Goal: Book appointment/travel/reservation

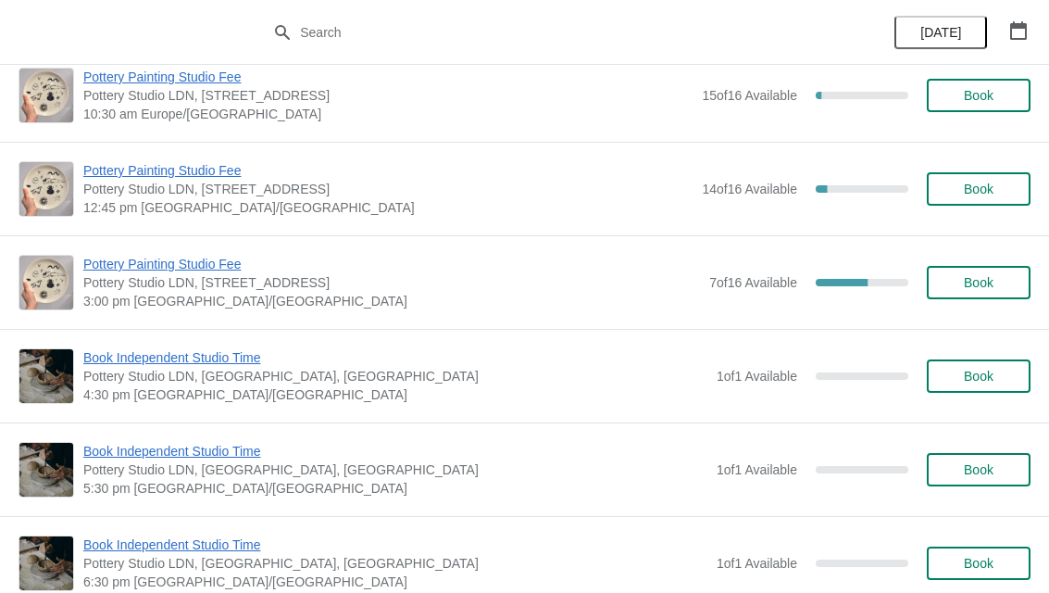
scroll to position [5099, 0]
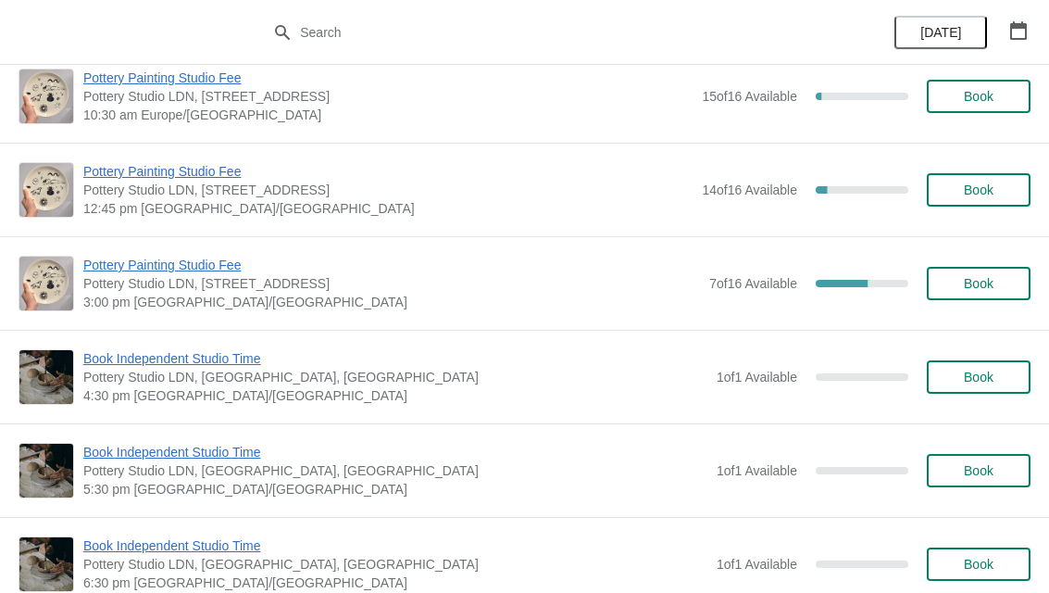
click at [992, 194] on span "Book" at bounding box center [979, 189] width 30 height 15
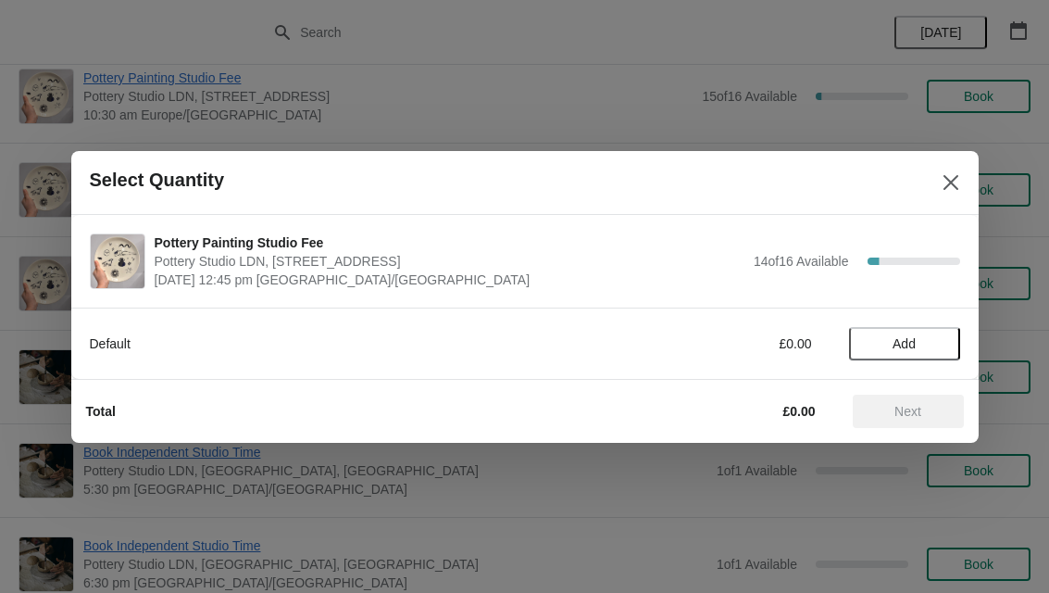
click at [943, 345] on span "Add" at bounding box center [905, 343] width 78 height 15
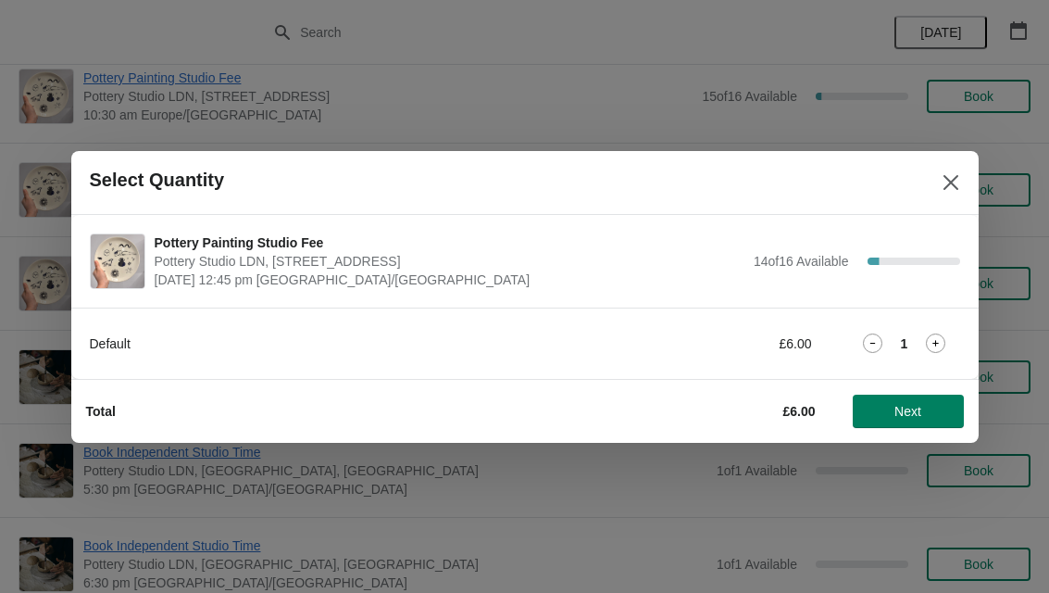
click at [943, 343] on icon at bounding box center [935, 342] width 19 height 19
click at [925, 405] on span "Next" at bounding box center [909, 411] width 82 height 15
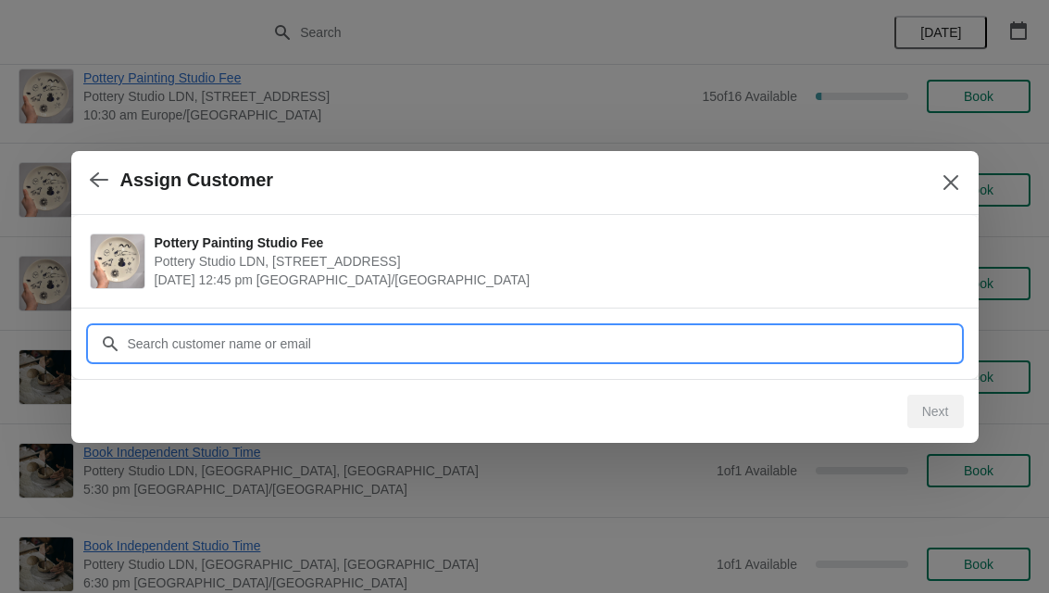
click at [855, 345] on input "Customer" at bounding box center [544, 343] width 834 height 33
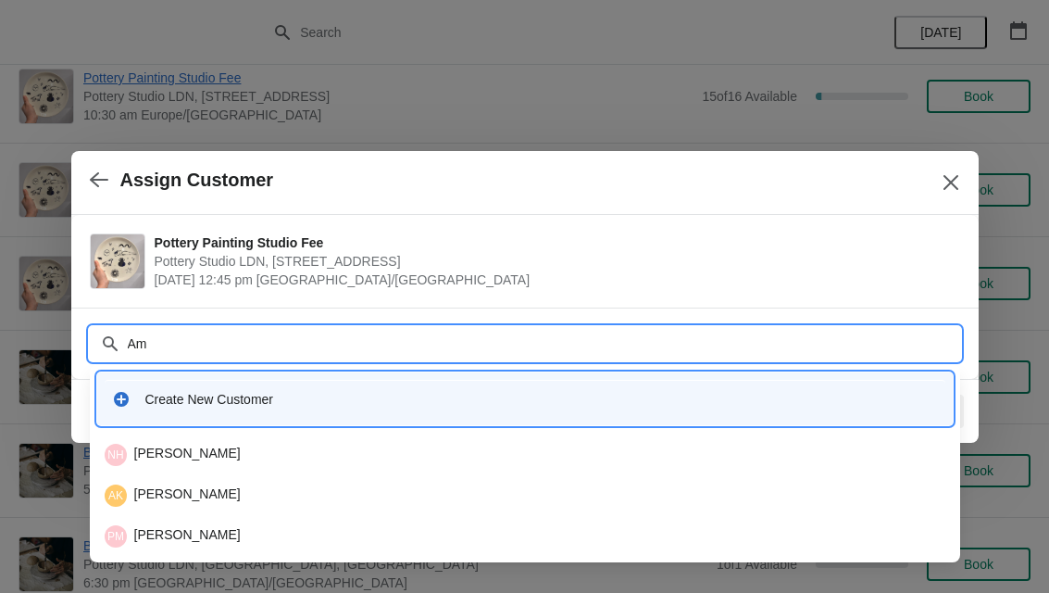
type input "A"
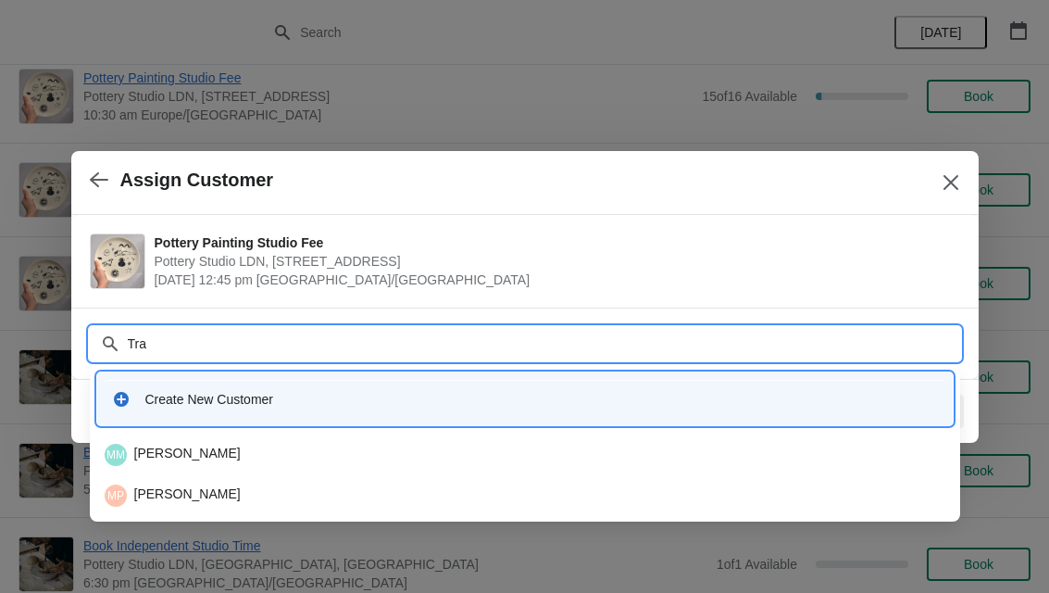
type input "[PERSON_NAME]"
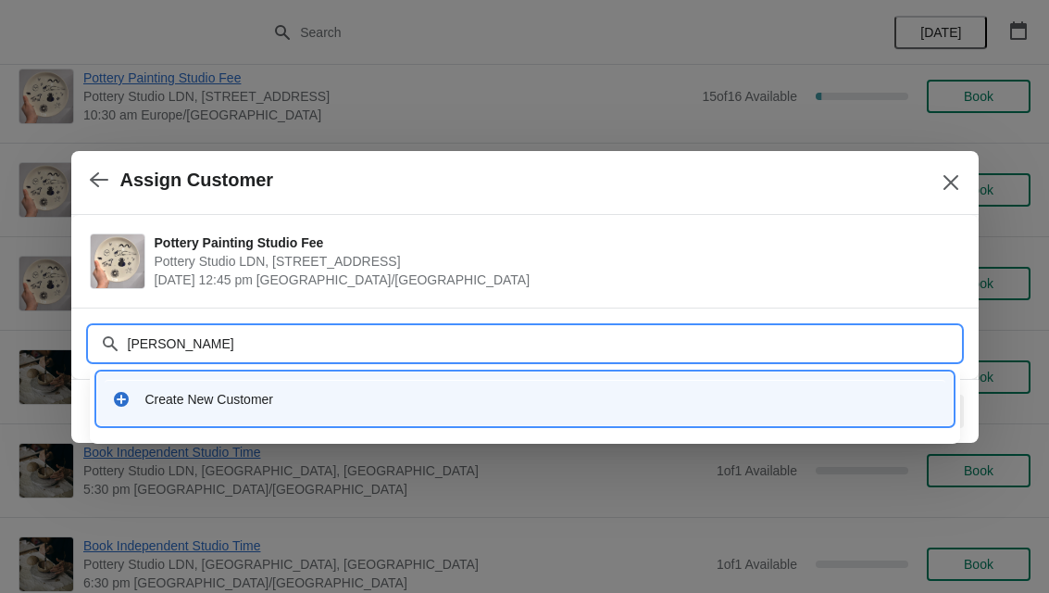
click at [264, 402] on div "Create New Customer" at bounding box center [541, 399] width 793 height 19
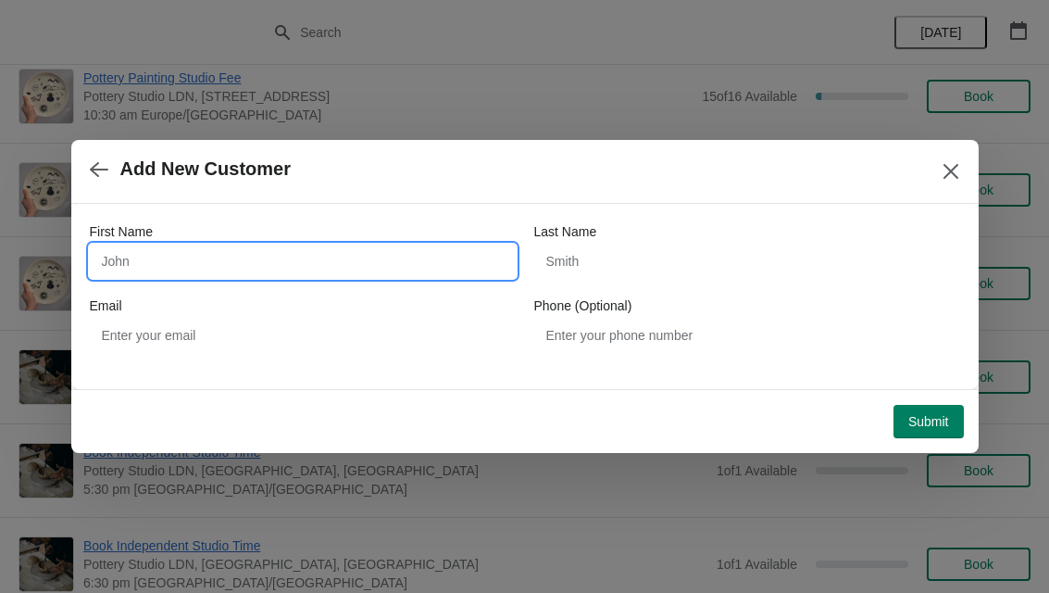
click at [475, 259] on input "First Name" at bounding box center [303, 261] width 426 height 33
type input "[PERSON_NAME]"
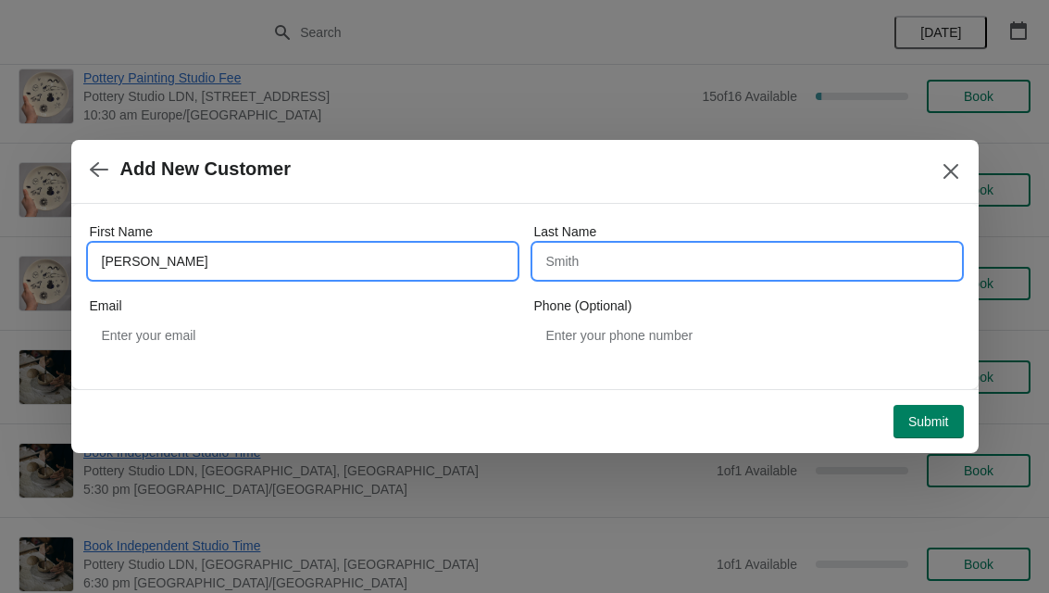
click at [752, 267] on input "Last Name" at bounding box center [747, 261] width 426 height 33
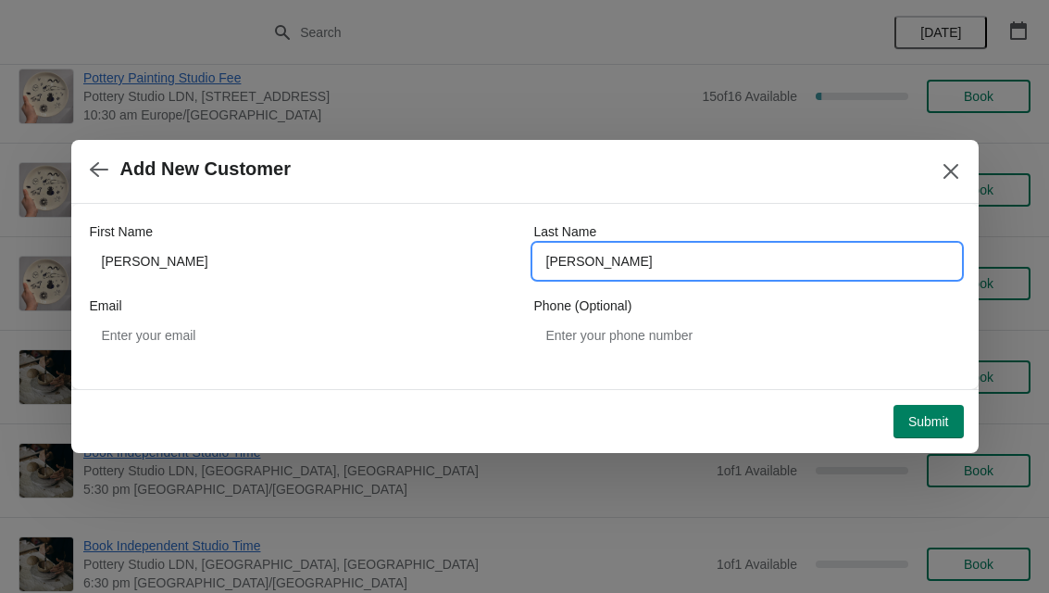
type input "[PERSON_NAME]"
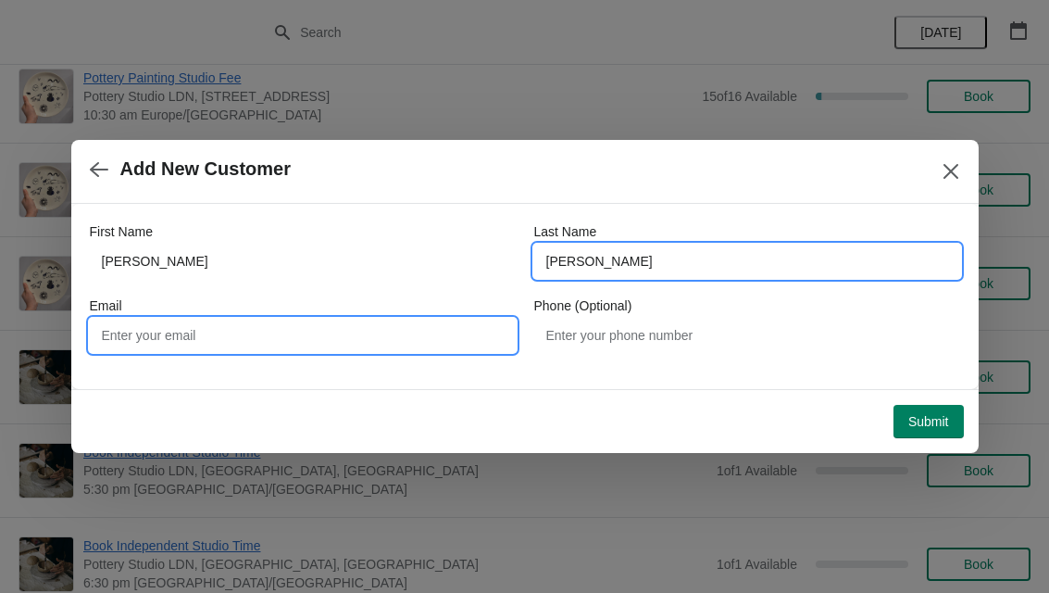
click at [430, 333] on input "Email" at bounding box center [303, 335] width 426 height 33
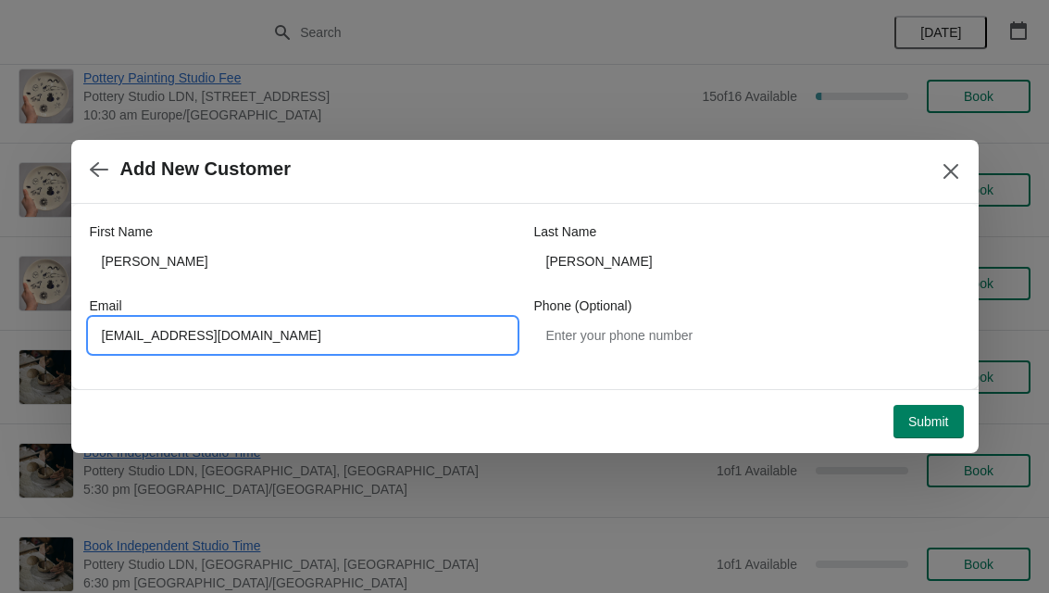
type input "[EMAIL_ADDRESS][DOMAIN_NAME]"
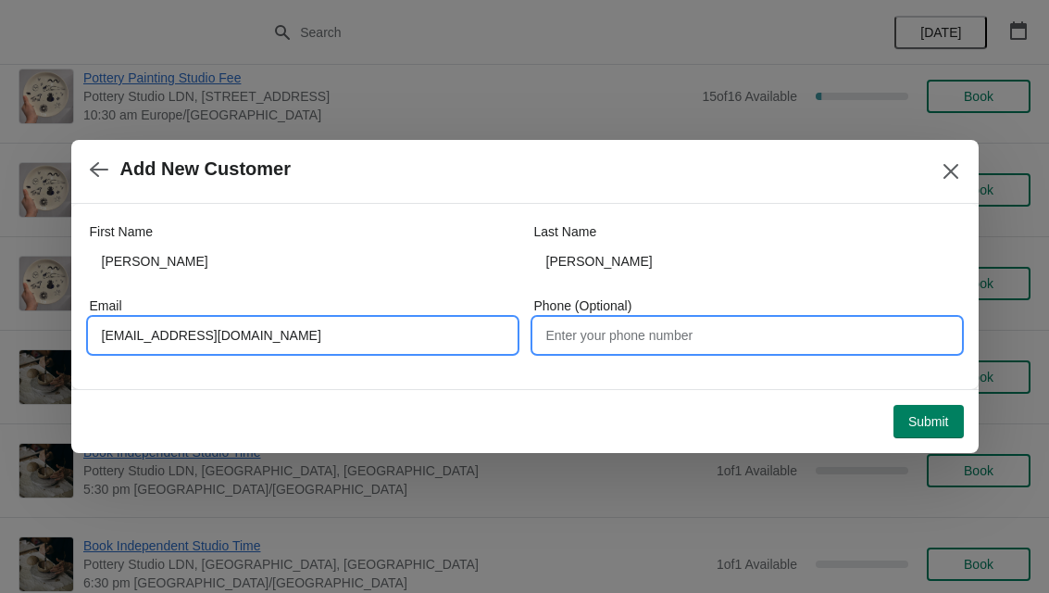
click at [836, 343] on input "Phone (Optional)" at bounding box center [747, 335] width 426 height 33
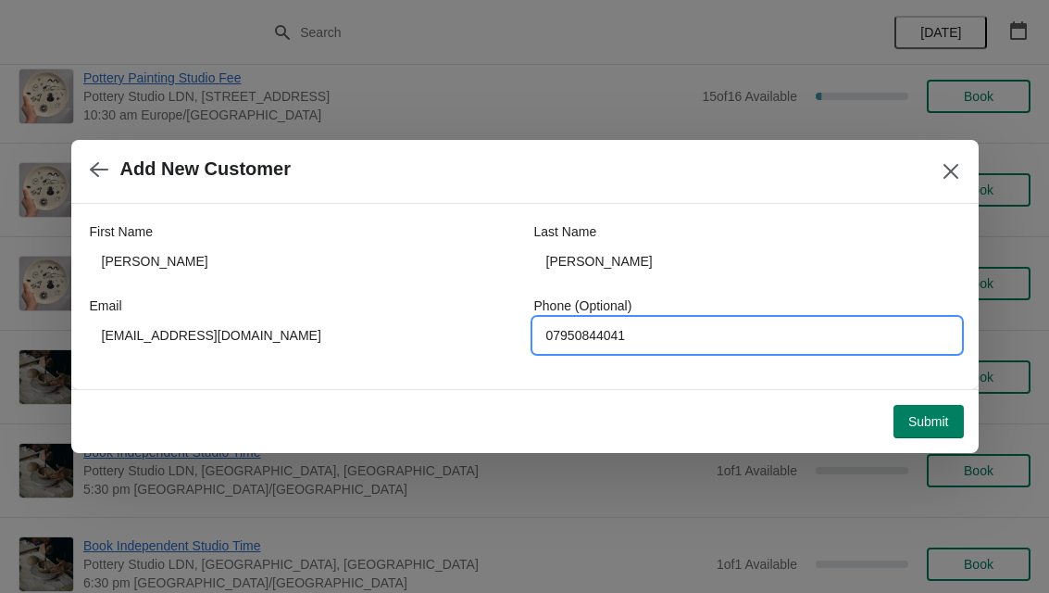
type input "07950844041"
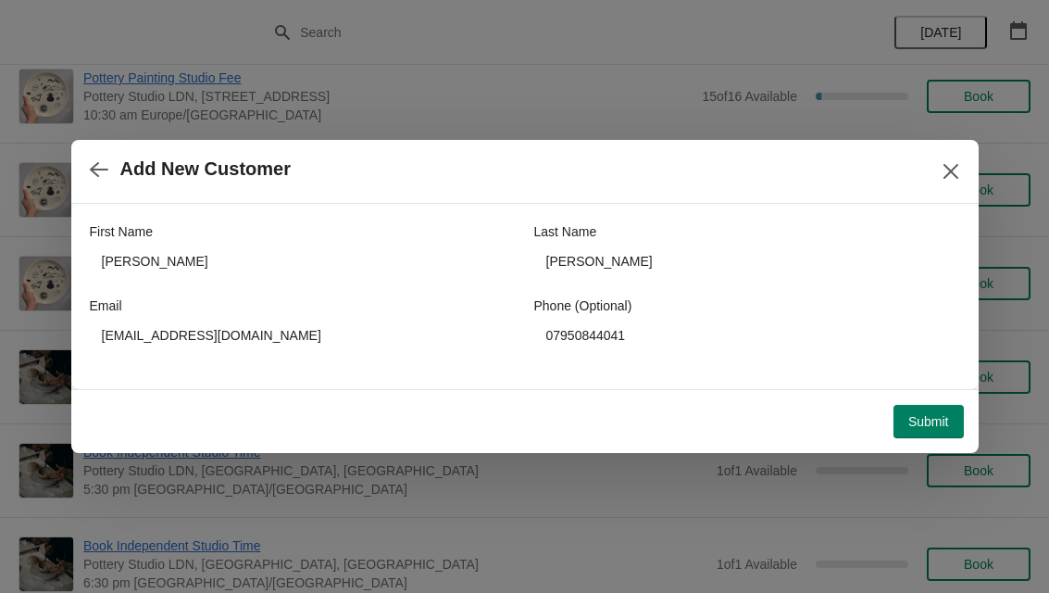
click at [945, 432] on button "Submit" at bounding box center [929, 421] width 70 height 33
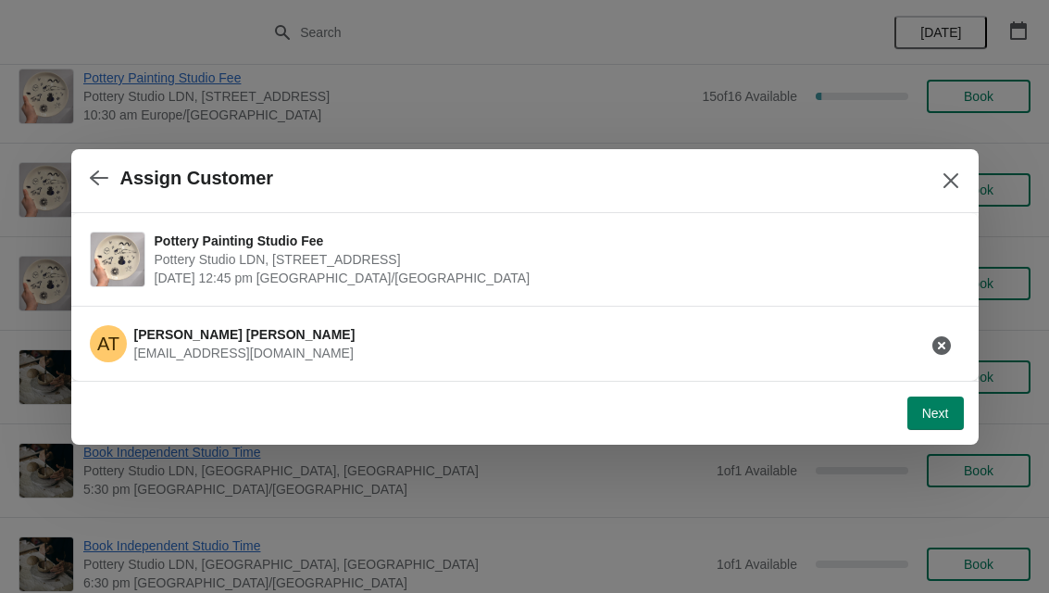
click at [945, 417] on span "Next" at bounding box center [936, 413] width 27 height 15
select select "Yes"
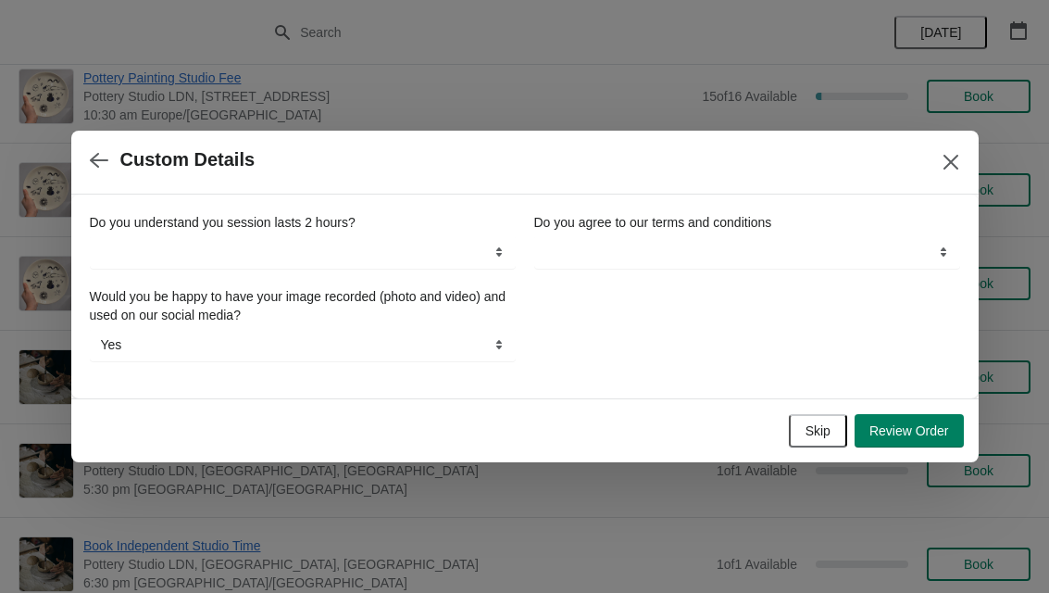
click at [828, 425] on span "Skip" at bounding box center [818, 430] width 25 height 15
